Goal: Find contact information: Find contact information

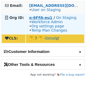
click at [39, 17] on strong "o-6FFA-eu1" at bounding box center [40, 18] width 23 height 4
click at [44, 19] on strong "o-6FFA-eu1" at bounding box center [40, 18] width 23 height 4
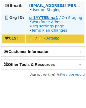
click at [34, 18] on strong "o-1YYT5B-na1" at bounding box center [43, 18] width 29 height 4
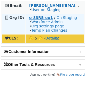
click at [45, 16] on strong "o-83R5-eu1" at bounding box center [41, 18] width 24 height 4
click at [35, 18] on strong "o-83R5-eu1" at bounding box center [41, 18] width 24 height 4
click at [31, 17] on strong "o-23EDZV-na1" at bounding box center [43, 18] width 29 height 4
click at [41, 17] on strong "o-83R5-eu1" at bounding box center [41, 18] width 24 height 4
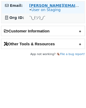
click at [51, 6] on strong "[PERSON_NAME][EMAIL_ADDRESS][DOMAIN_NAME]" at bounding box center [82, 5] width 106 height 4
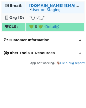
click at [39, 4] on strong "[DOMAIN_NAME][EMAIL_ADDRESS][DOMAIN_NAME]" at bounding box center [82, 5] width 106 height 4
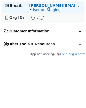
click at [54, 7] on strong "magda@magdalmeida.arq.br" at bounding box center [82, 5] width 106 height 4
click at [38, 8] on link "User on Staging" at bounding box center [46, 10] width 30 height 4
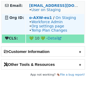
click at [50, 18] on td "o-AXW-eu1 / On Staging • Workforce Admin • Org settings page • Temp Plan Changes" at bounding box center [55, 24] width 58 height 20
click at [45, 18] on strong "o-AXW-eu1" at bounding box center [40, 18] width 23 height 4
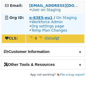
click at [44, 17] on strong "o-83E5-eu1" at bounding box center [40, 18] width 23 height 4
click at [40, 16] on strong "o-83E5-eu1" at bounding box center [40, 18] width 23 height 4
